Goal: Task Accomplishment & Management: Manage account settings

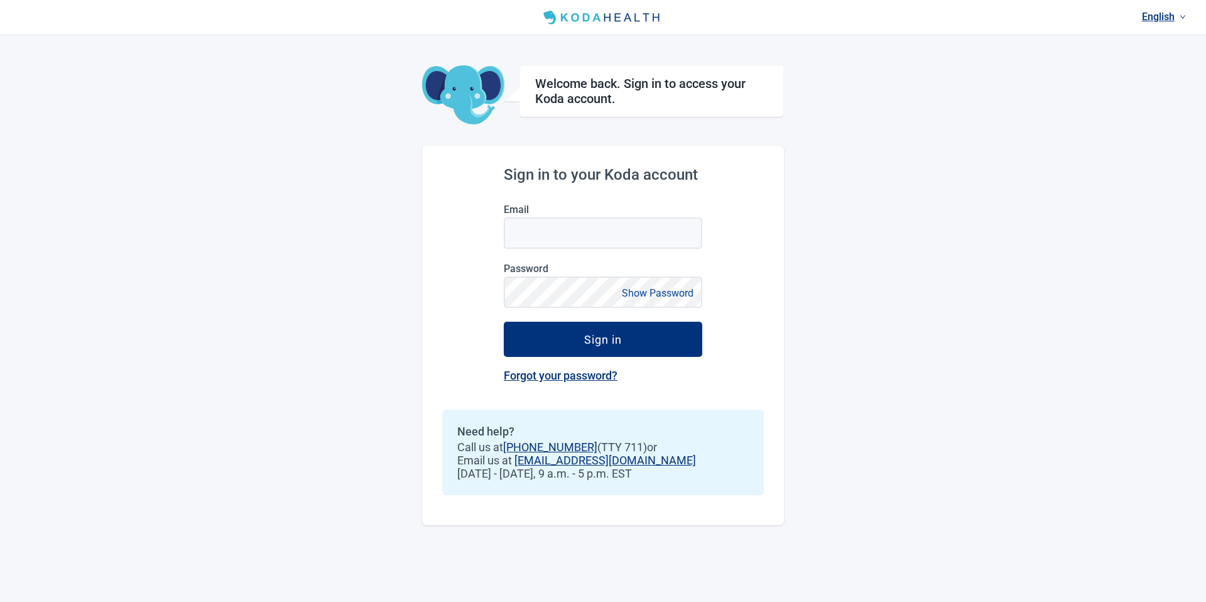
drag, startPoint x: 491, startPoint y: 206, endPoint x: 538, endPoint y: 202, distance: 46.6
click at [538, 202] on div "Sign in to your Koda account Email Password Show Password Sign in Forgot your p…" at bounding box center [603, 335] width 362 height 379
click at [864, 284] on div "English Welcome back. Sign in to access your Koda account. Sign in to your Koda…" at bounding box center [603, 301] width 1206 height 602
click at [868, 217] on div "English Welcome back. Sign in to access your Koda account. Sign in to your Koda…" at bounding box center [603, 301] width 1206 height 602
click at [908, 124] on div "English Welcome back. Sign in to access your Koda account. Sign in to your Koda…" at bounding box center [603, 301] width 1206 height 602
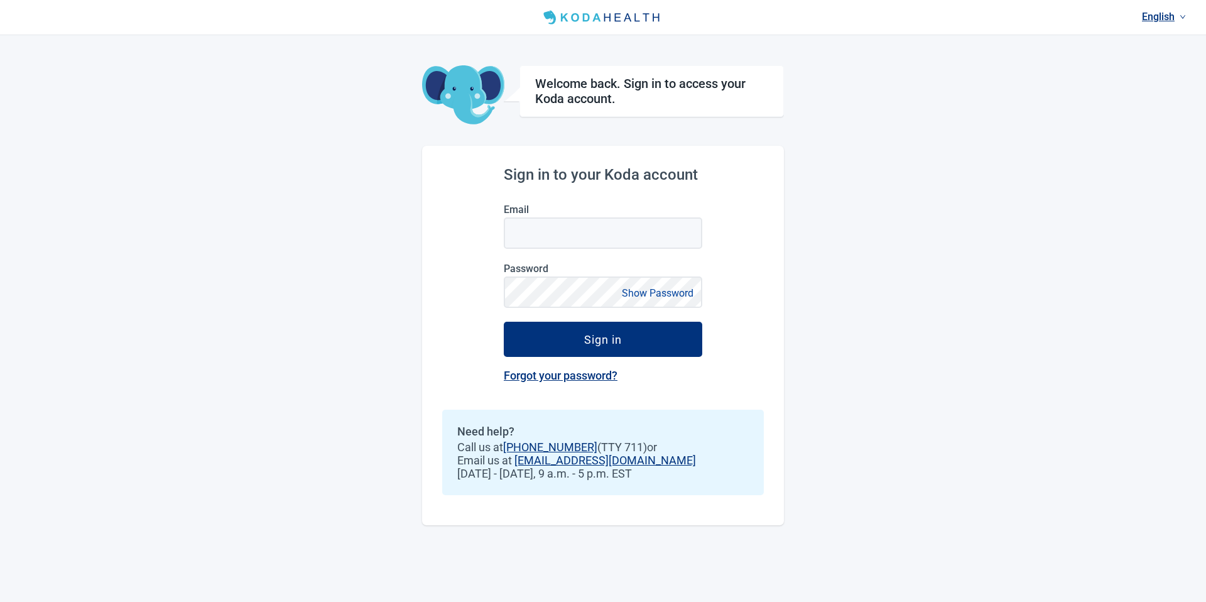
click at [344, 82] on div "English Welcome back. Sign in to access your Koda account. Sign in to your Koda…" at bounding box center [603, 301] width 1206 height 602
click at [389, 141] on div "English Welcome back. Sign in to access your Koda account. Sign in to your Koda…" at bounding box center [603, 301] width 1206 height 602
click at [309, 104] on div "English Welcome back. Sign in to access your Koda account. Sign in to your Koda…" at bounding box center [603, 301] width 1206 height 602
